Goal: Submit feedback/report problem

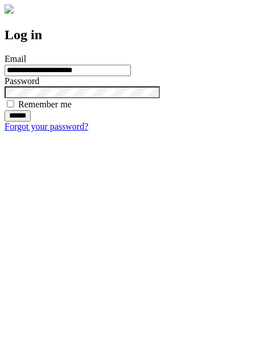
type input "**********"
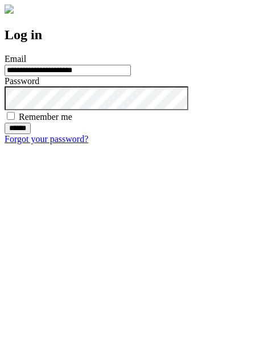
click at [31, 134] on input "******" at bounding box center [18, 128] width 26 height 11
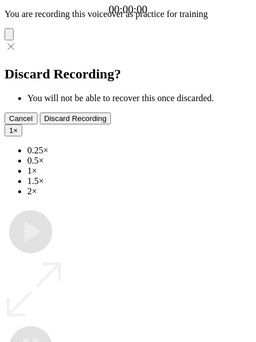
type input "**********"
